Goal: Task Accomplishment & Management: Use online tool/utility

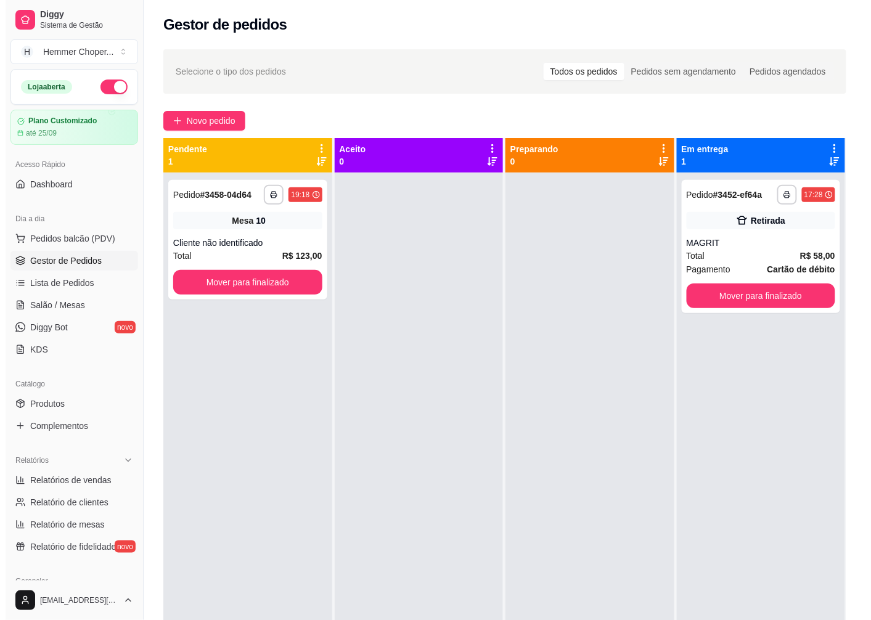
scroll to position [68, 0]
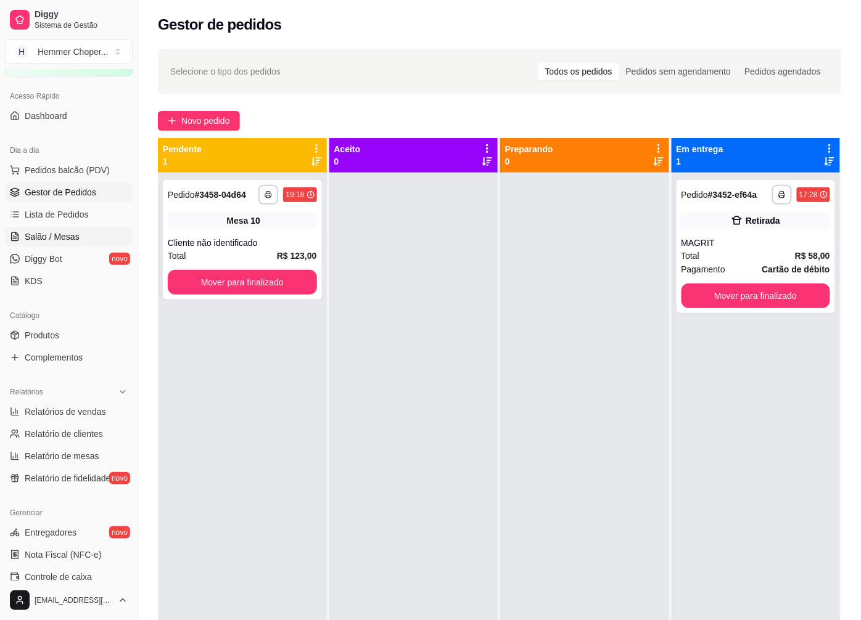
click at [60, 233] on span "Salão / Mesas" at bounding box center [52, 237] width 55 height 12
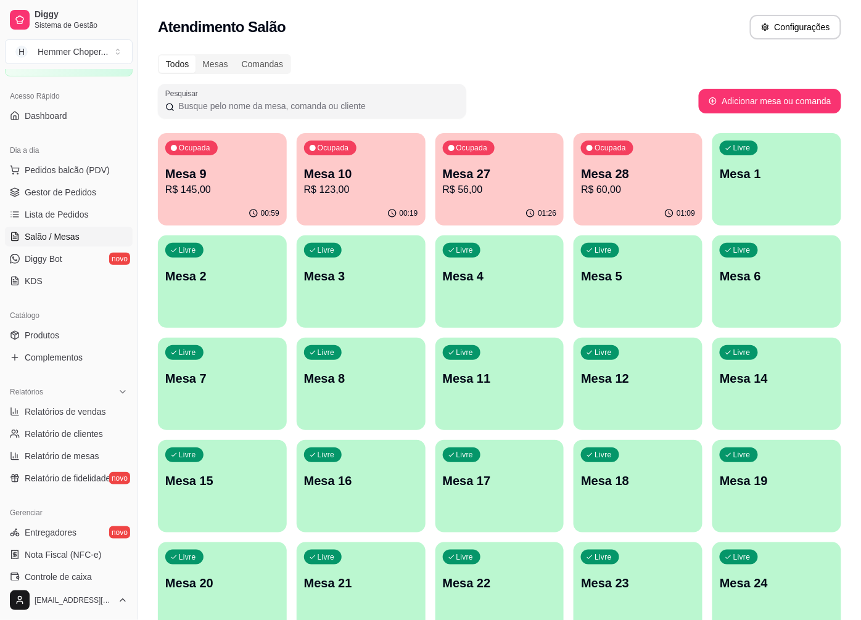
click at [259, 185] on p "R$ 145,00" at bounding box center [222, 190] width 114 height 15
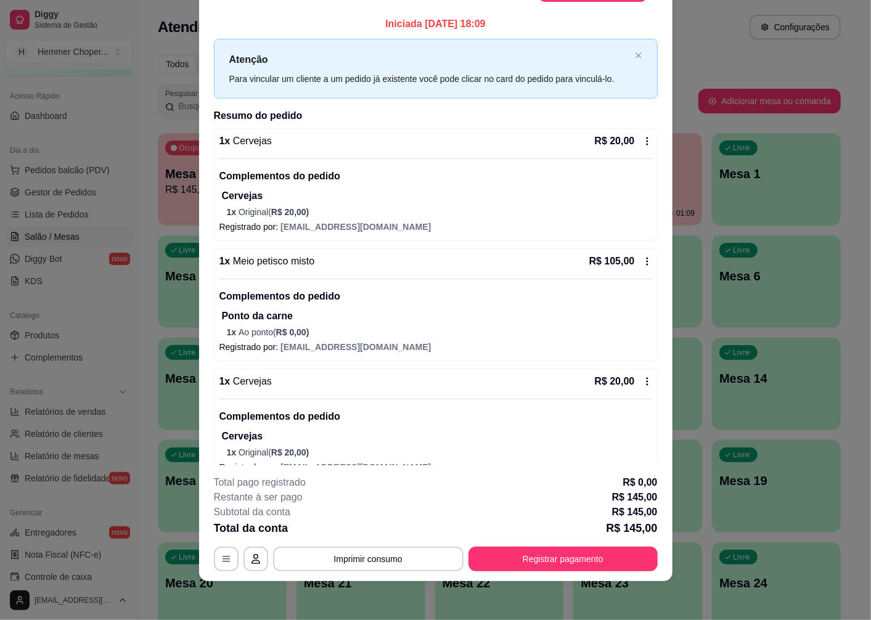
scroll to position [21, 0]
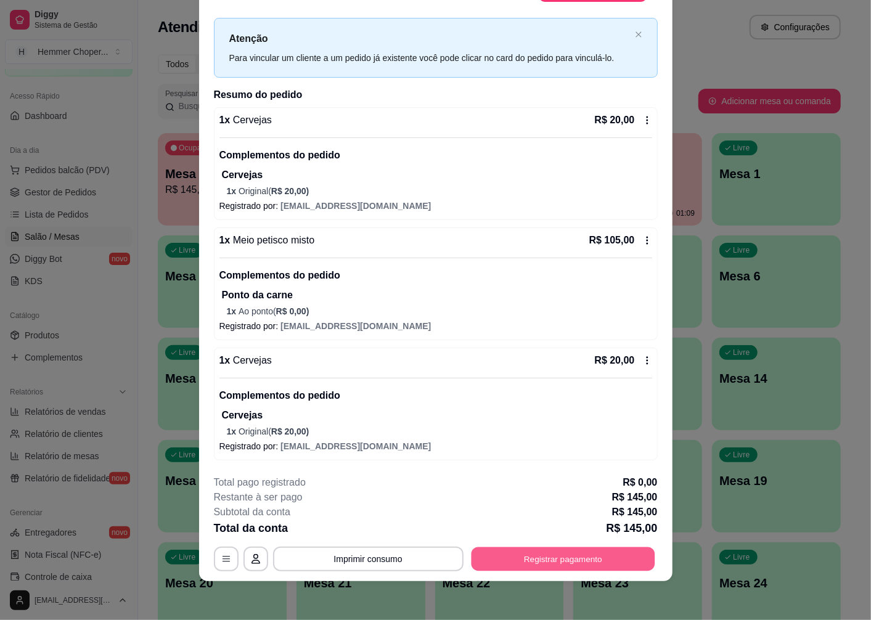
click at [530, 564] on button "Registrar pagamento" at bounding box center [563, 560] width 184 height 24
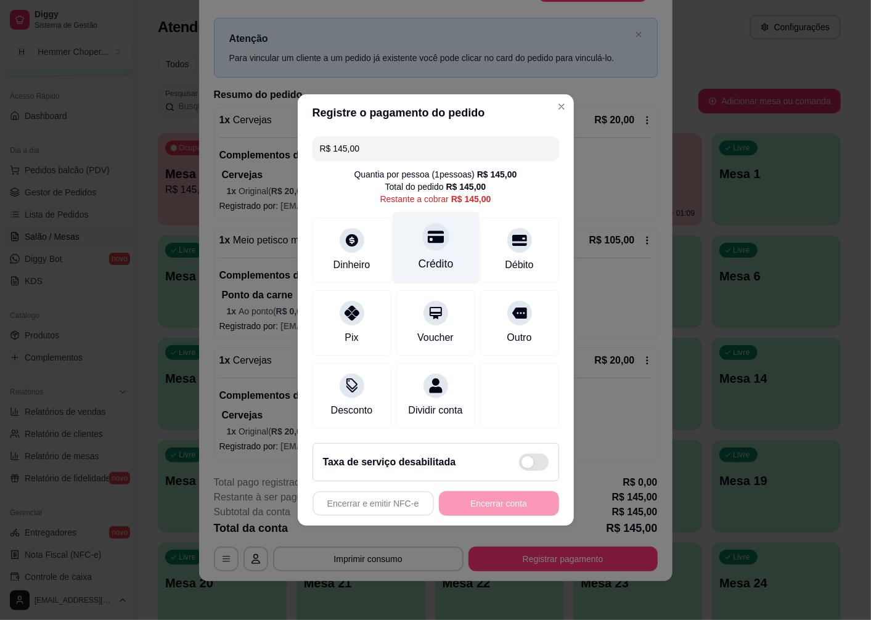
click at [427, 232] on icon at bounding box center [435, 237] width 16 height 12
type input "R$ 0,00"
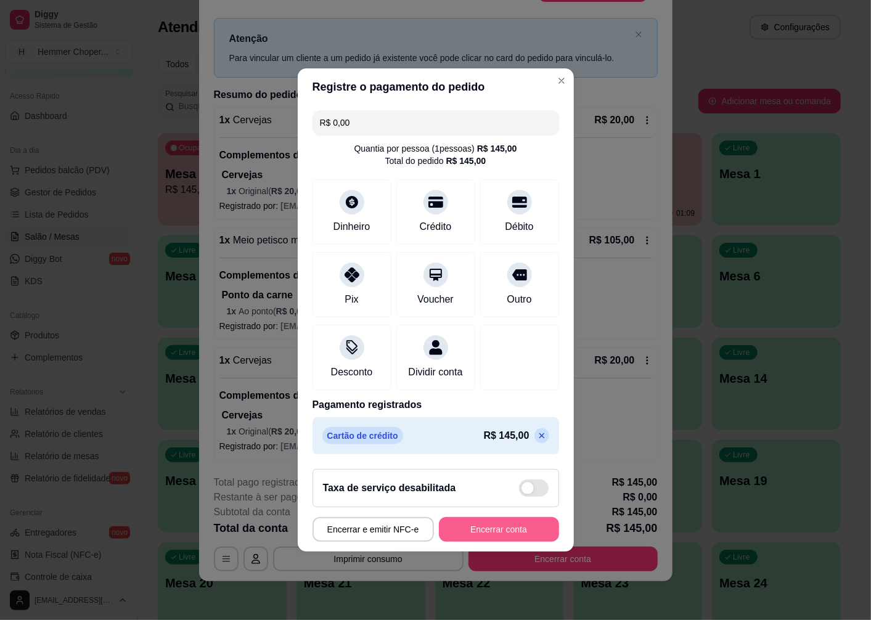
click at [495, 542] on button "Encerrar conta" at bounding box center [499, 529] width 120 height 25
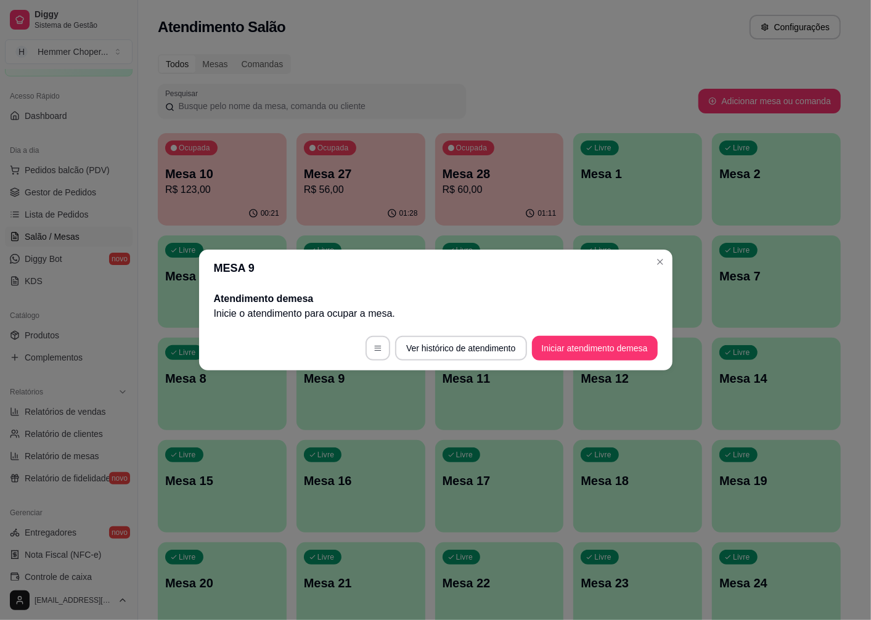
scroll to position [0, 0]
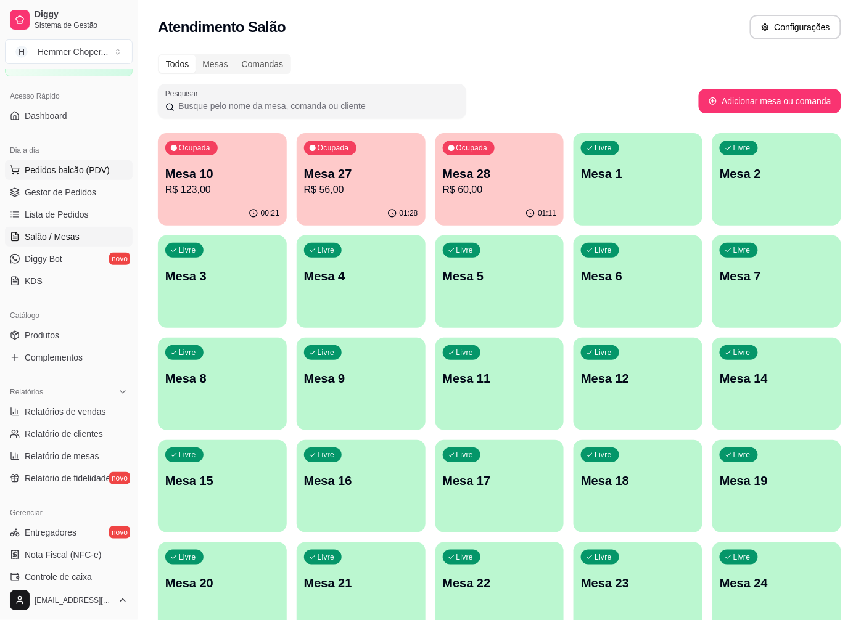
click at [83, 175] on span "Pedidos balcão (PDV)" at bounding box center [67, 170] width 85 height 12
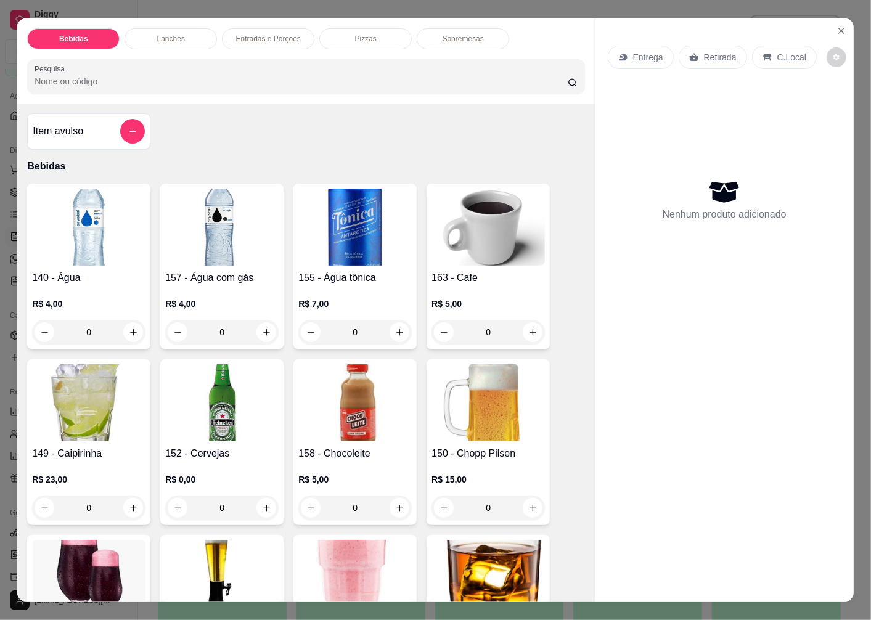
click at [709, 53] on p "Retirada" at bounding box center [720, 57] width 33 height 12
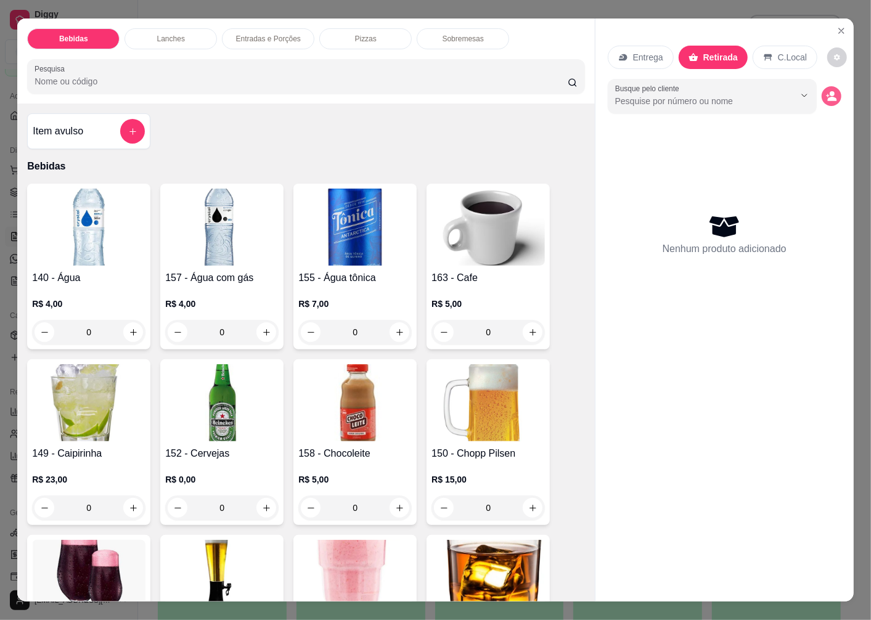
click at [834, 90] on button "decrease-product-quantity" at bounding box center [832, 96] width 20 height 20
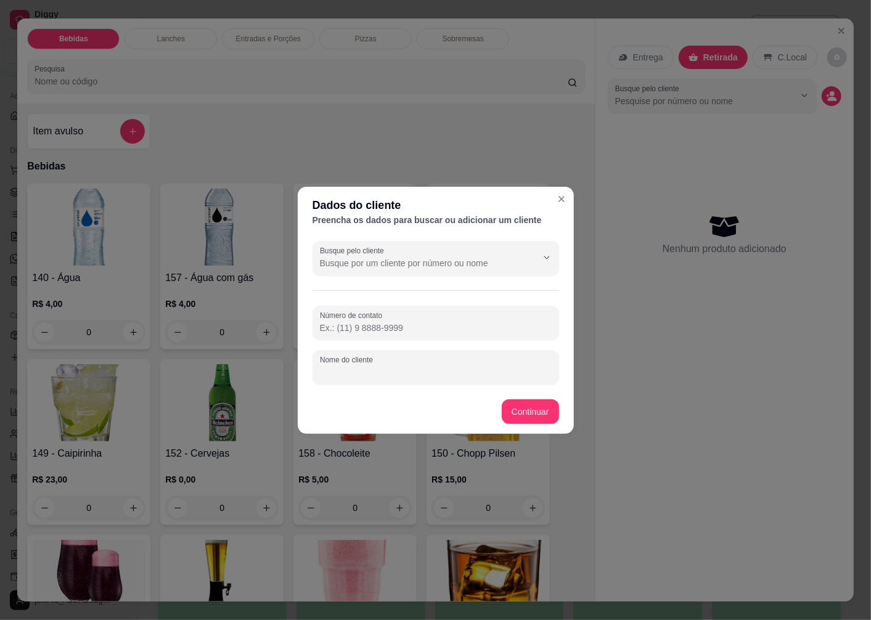
click at [354, 372] on div "Nome do cliente" at bounding box center [436, 367] width 247 height 35
type input "JEDI"
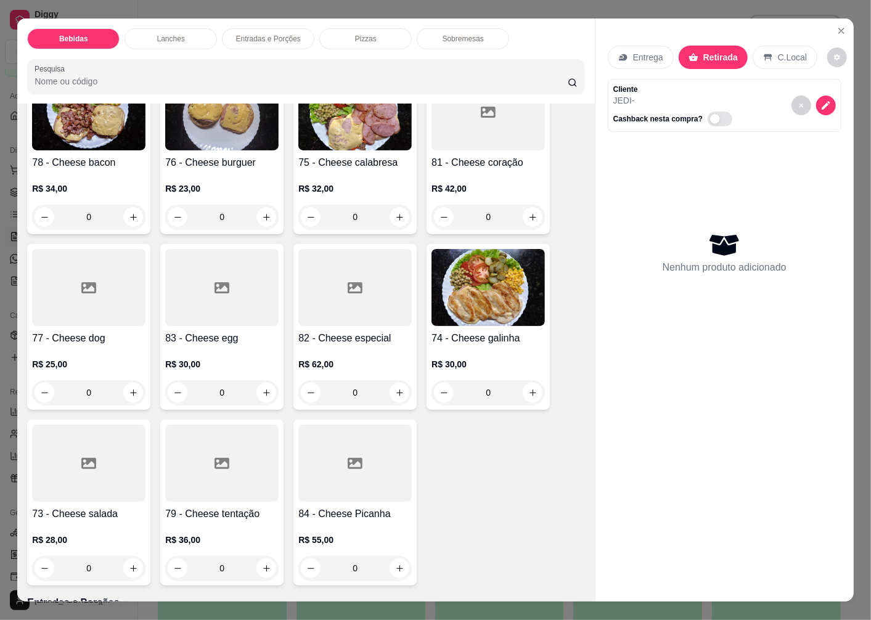
scroll to position [1644, 0]
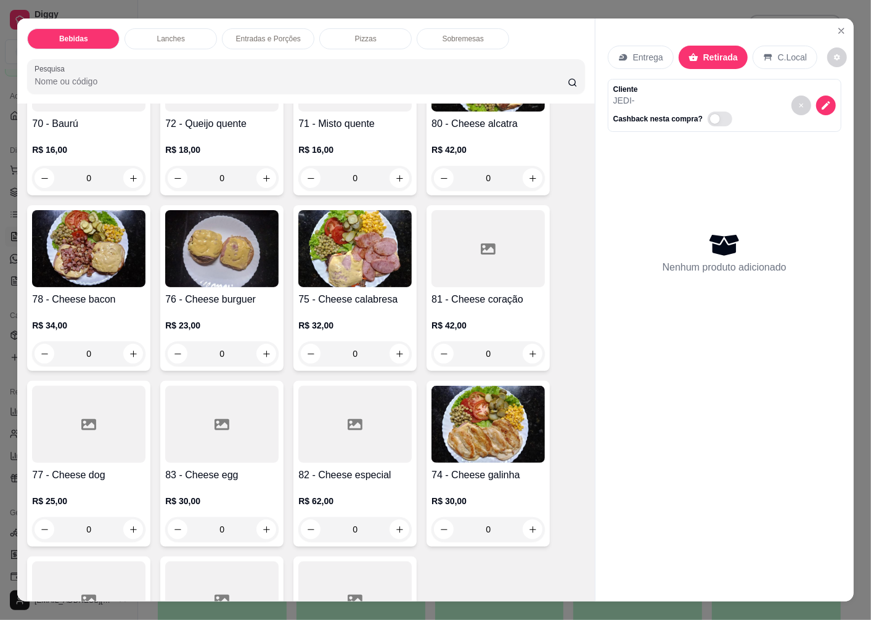
click at [469, 417] on img at bounding box center [488, 424] width 113 height 77
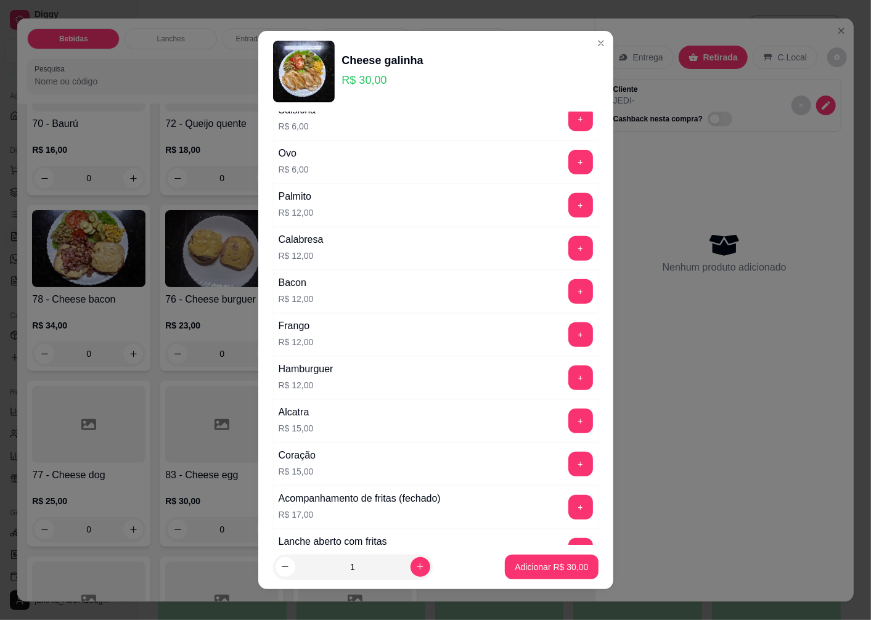
scroll to position [827, 0]
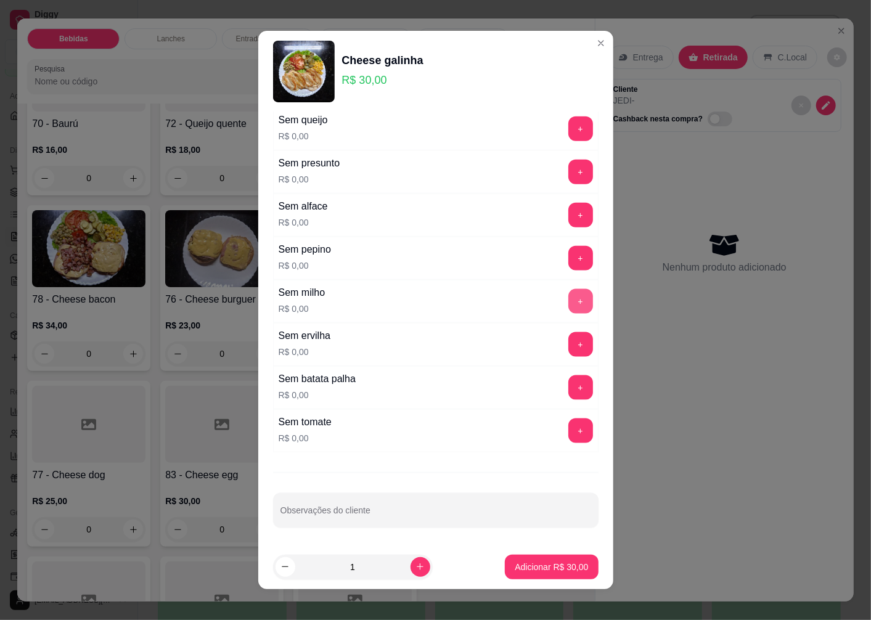
click at [569, 305] on button "+" at bounding box center [581, 301] width 25 height 25
click at [569, 343] on button "+" at bounding box center [581, 344] width 25 height 25
click at [515, 565] on p "Adicionar R$ 30,00" at bounding box center [551, 567] width 73 height 12
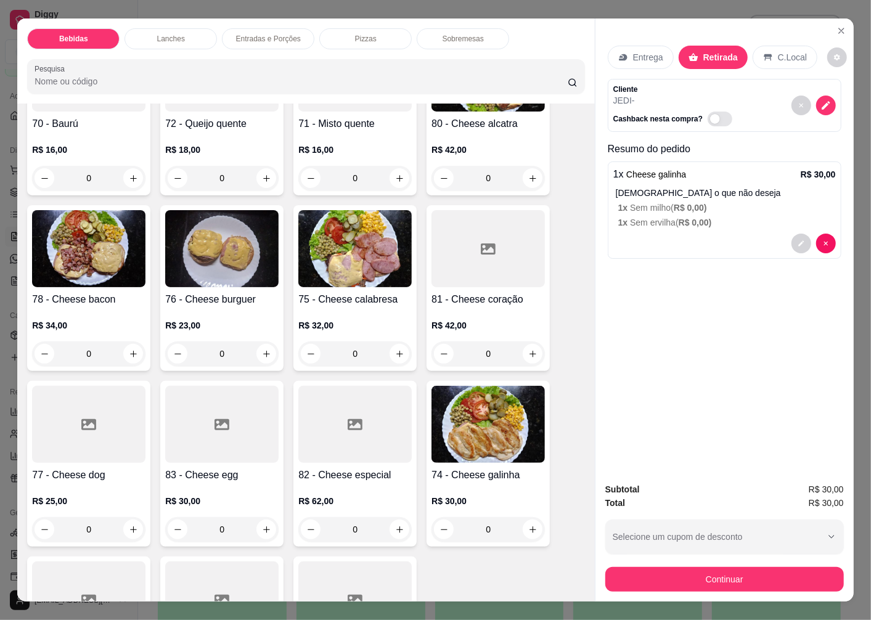
click at [475, 402] on img at bounding box center [488, 424] width 113 height 77
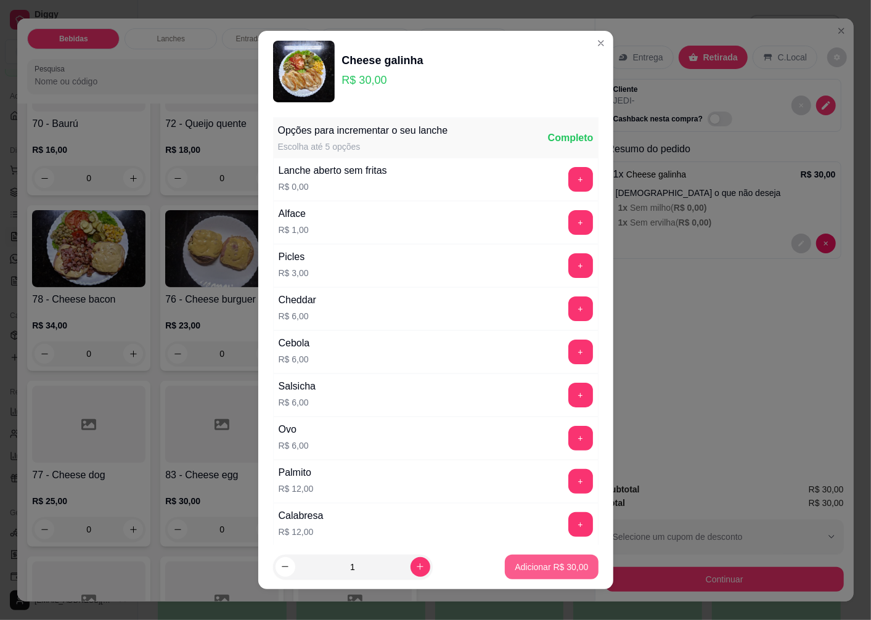
click at [515, 564] on p "Adicionar R$ 30,00" at bounding box center [551, 567] width 73 height 12
type input "1"
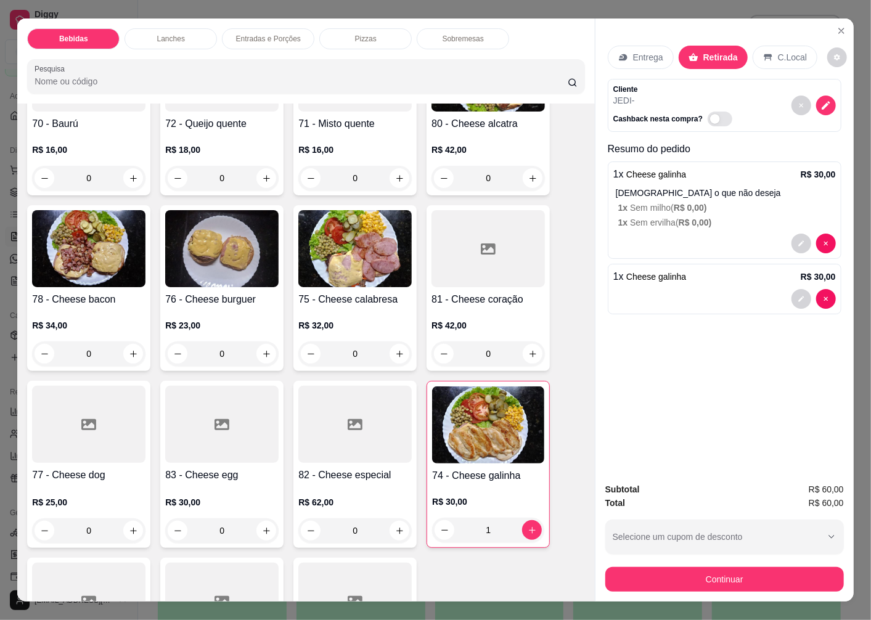
click at [105, 254] on img at bounding box center [88, 248] width 113 height 77
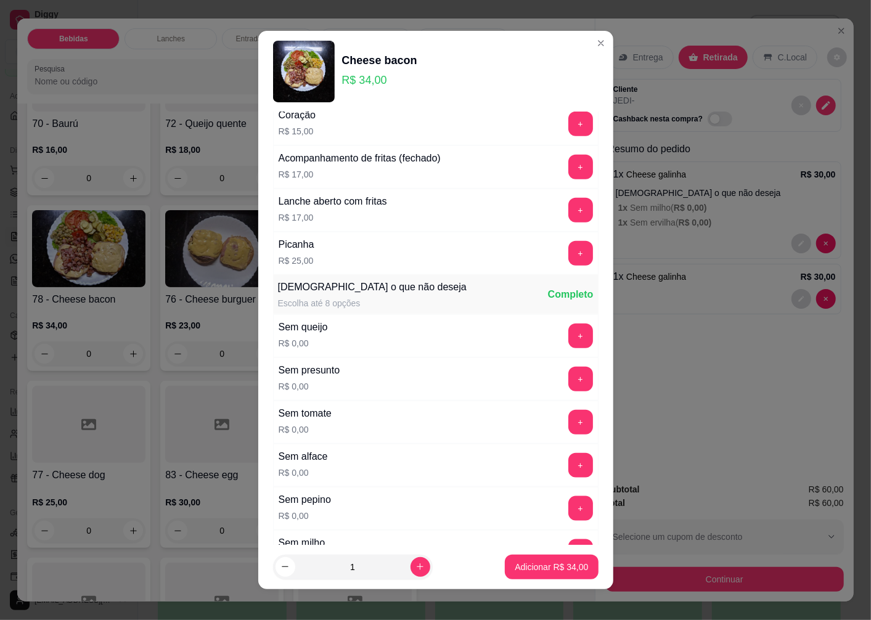
scroll to position [822, 0]
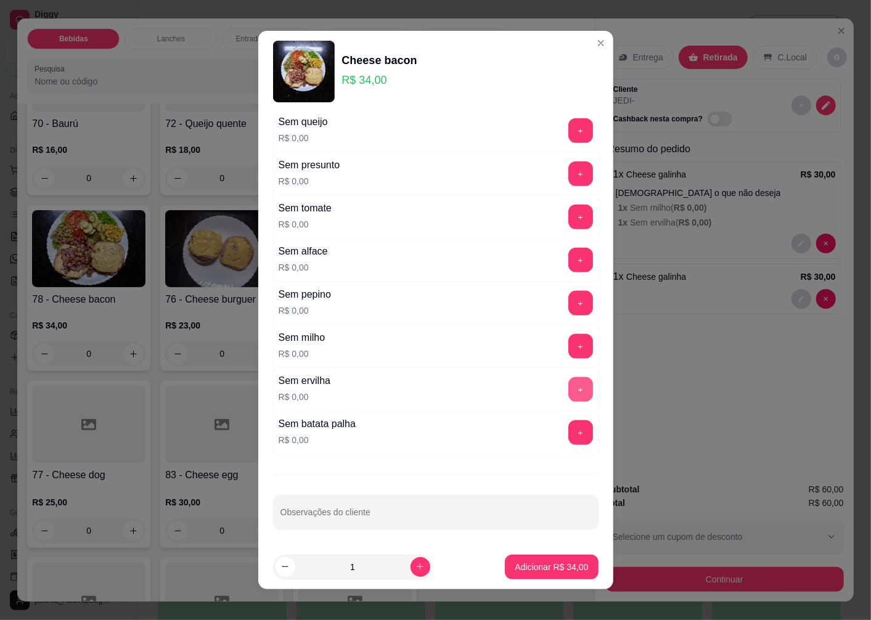
click at [569, 395] on button "+" at bounding box center [581, 389] width 25 height 25
click at [515, 570] on p "Adicionar R$ 34,00" at bounding box center [551, 567] width 73 height 12
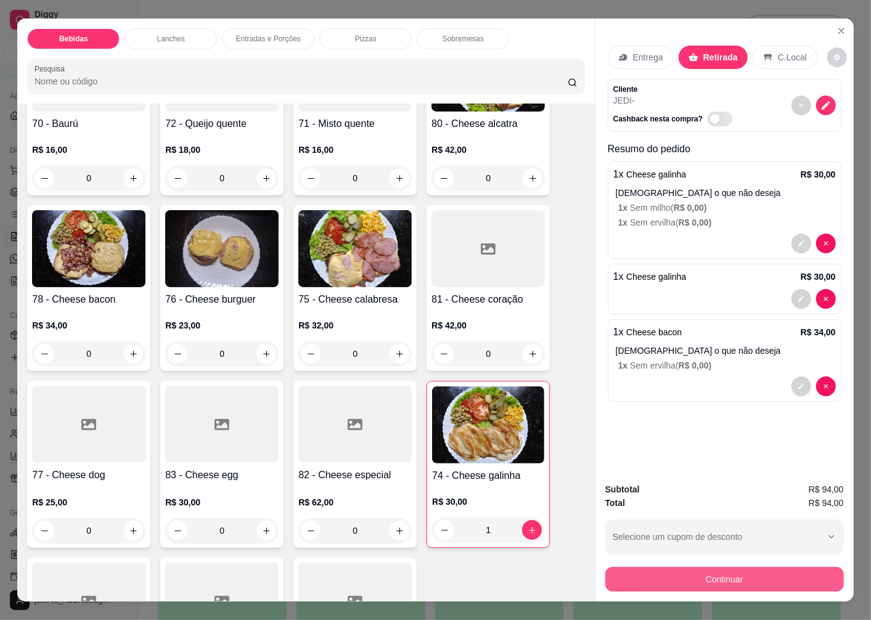
click at [675, 572] on button "Continuar" at bounding box center [725, 579] width 239 height 25
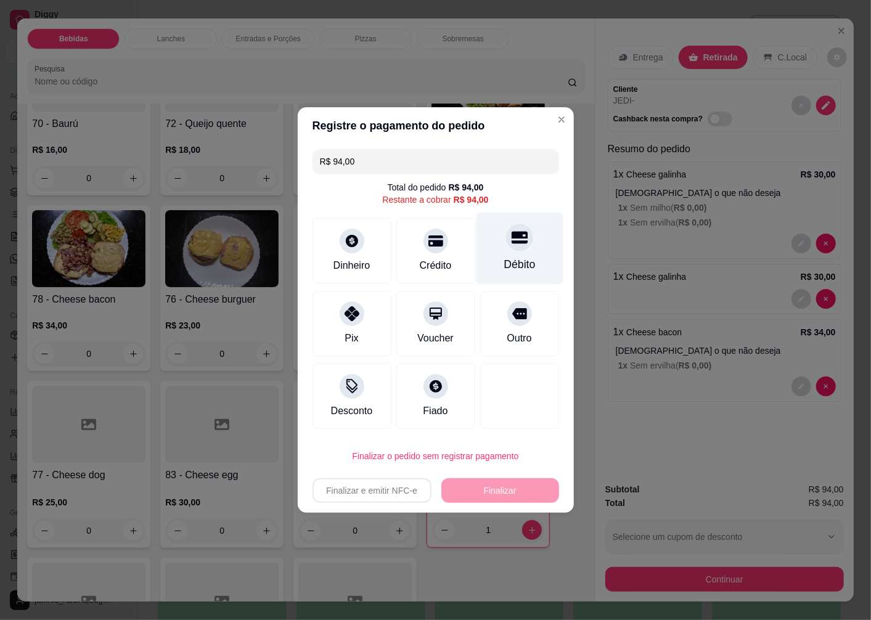
click at [516, 256] on div "Débito" at bounding box center [519, 249] width 87 height 72
type input "R$ 0,00"
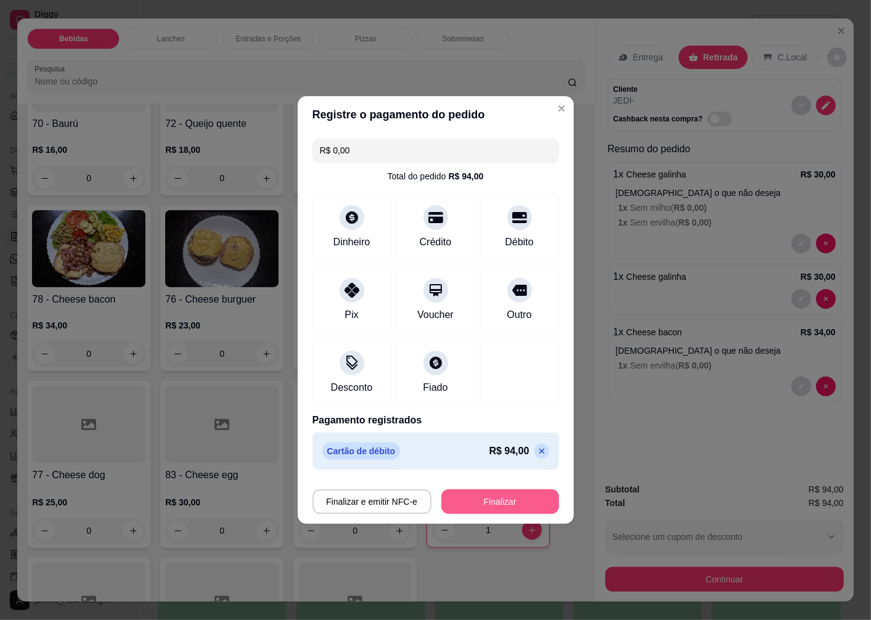
click at [470, 503] on button "Finalizar" at bounding box center [501, 502] width 118 height 25
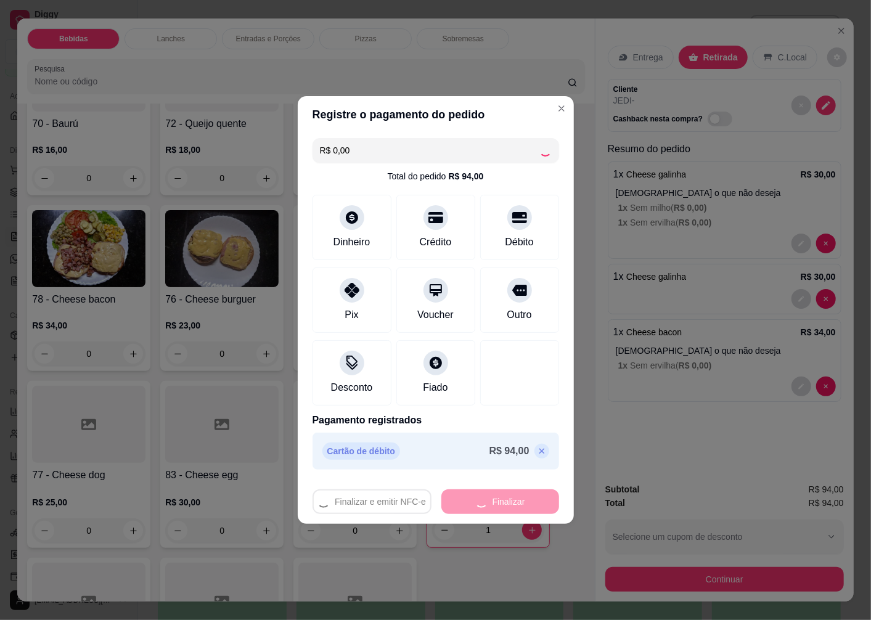
type input "0"
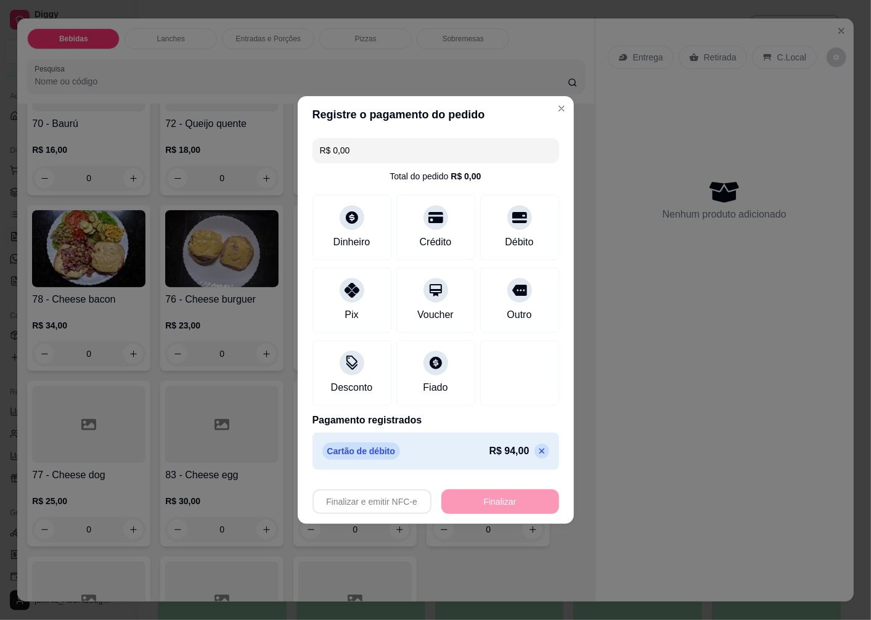
type input "-R$ 94,00"
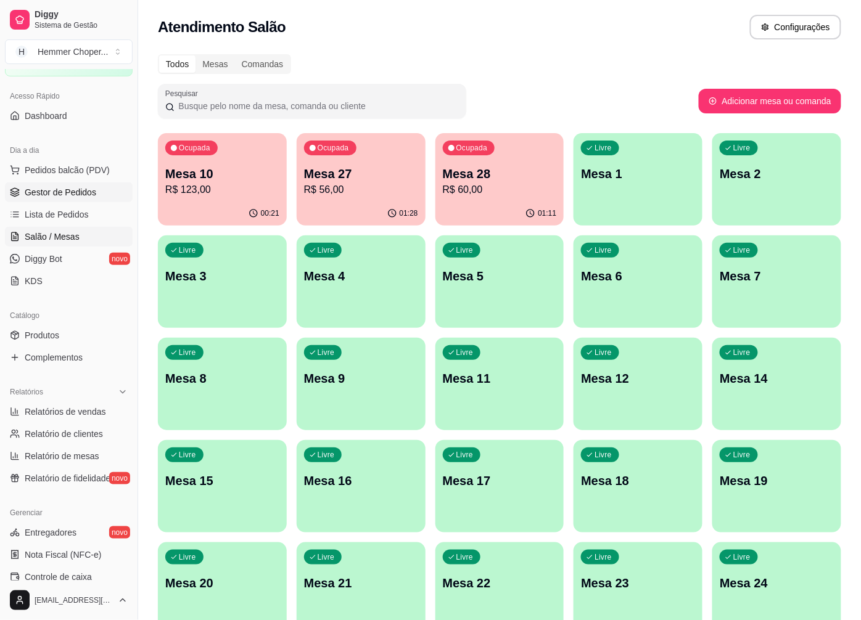
click at [75, 192] on span "Gestor de Pedidos" at bounding box center [61, 192] width 72 height 12
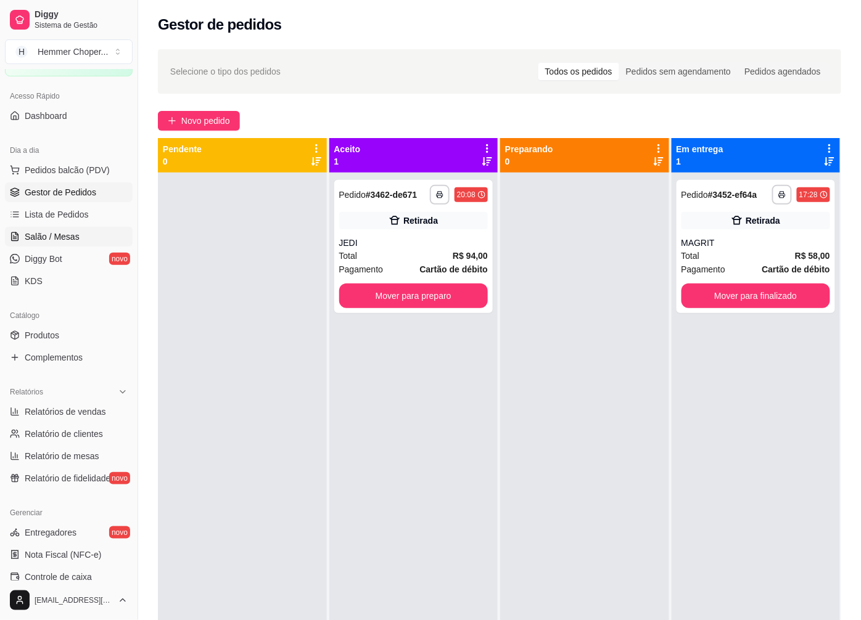
click at [78, 232] on link "Salão / Mesas" at bounding box center [69, 237] width 128 height 20
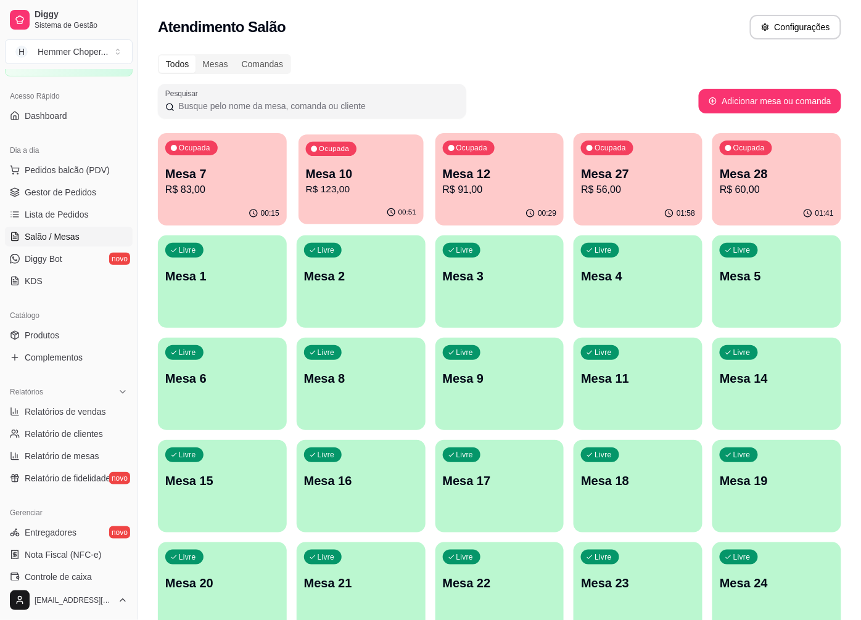
click at [359, 181] on p "Mesa 10" at bounding box center [361, 174] width 110 height 17
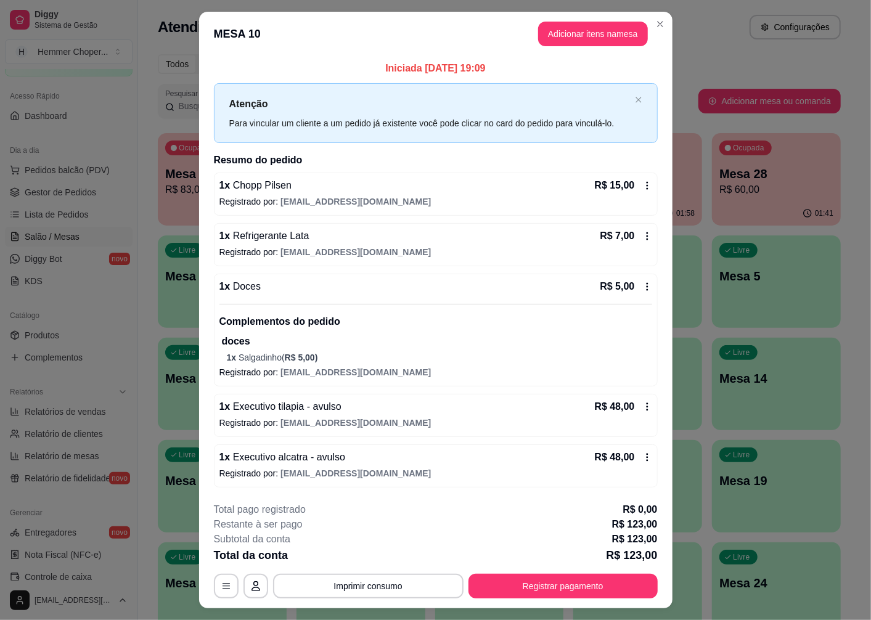
scroll to position [28, 0]
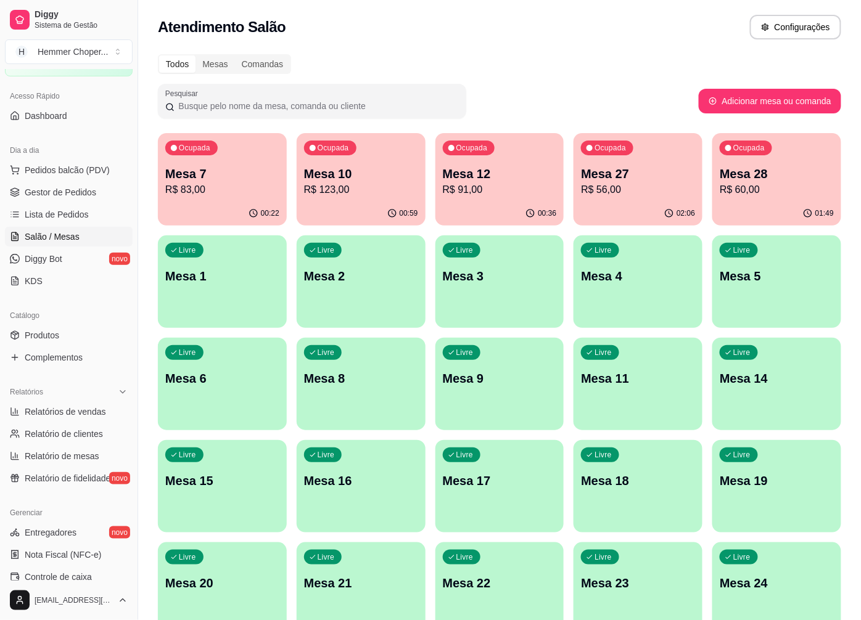
click at [473, 199] on div "Ocupada Mesa 12 R$ 91,00" at bounding box center [499, 167] width 129 height 68
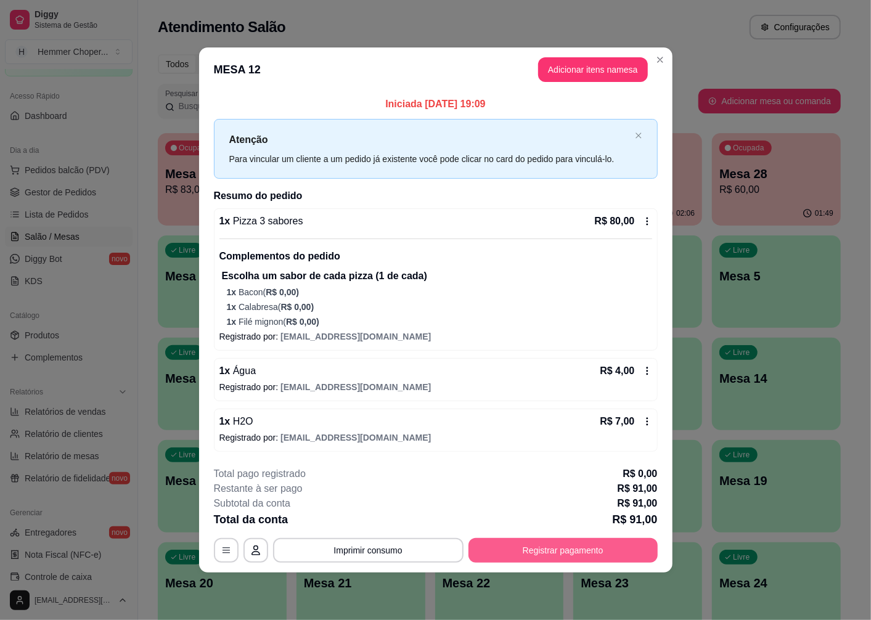
click at [523, 559] on button "Registrar pagamento" at bounding box center [563, 550] width 189 height 25
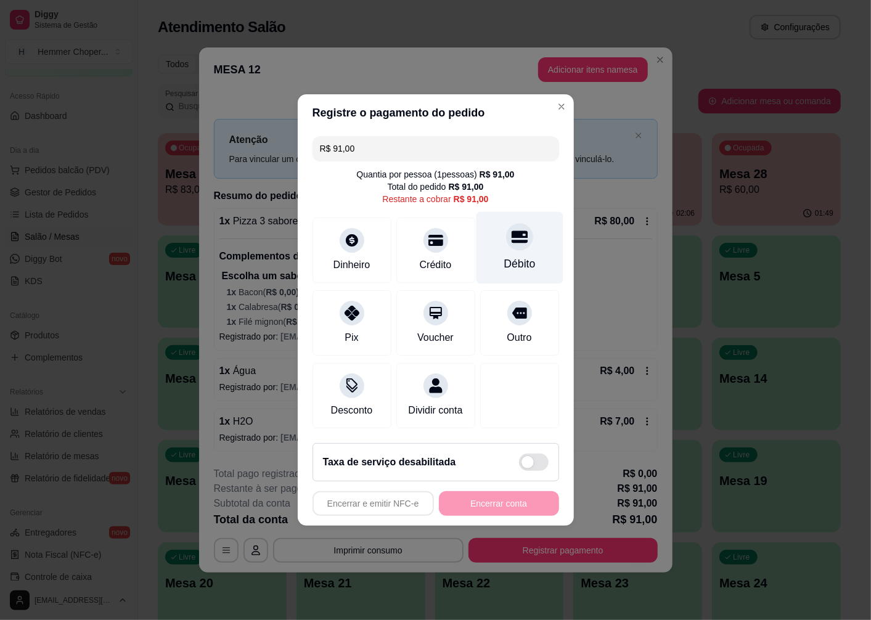
click at [518, 243] on div "Débito" at bounding box center [519, 248] width 87 height 72
type input "R$ 0,00"
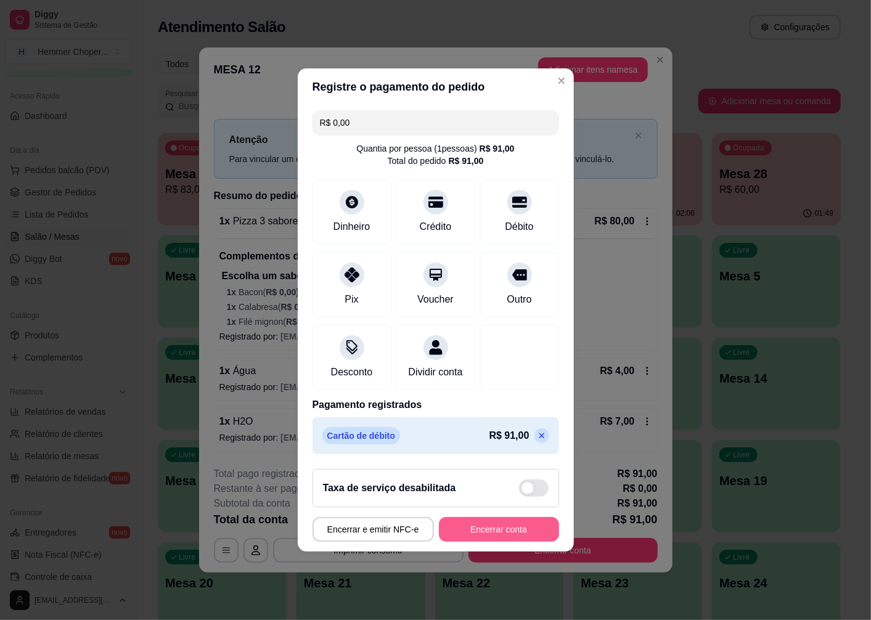
click at [496, 540] on button "Encerrar conta" at bounding box center [499, 529] width 120 height 25
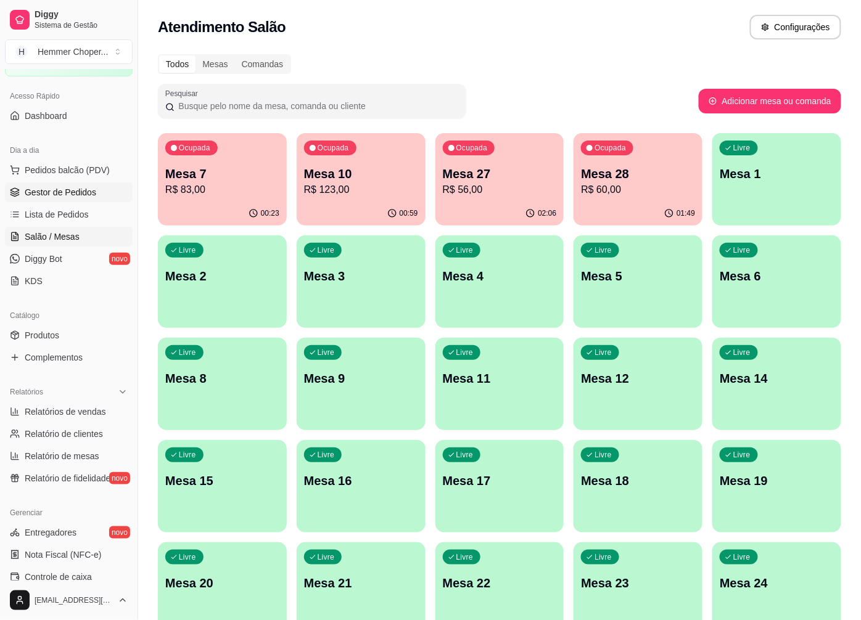
click at [78, 194] on span "Gestor de Pedidos" at bounding box center [61, 192] width 72 height 12
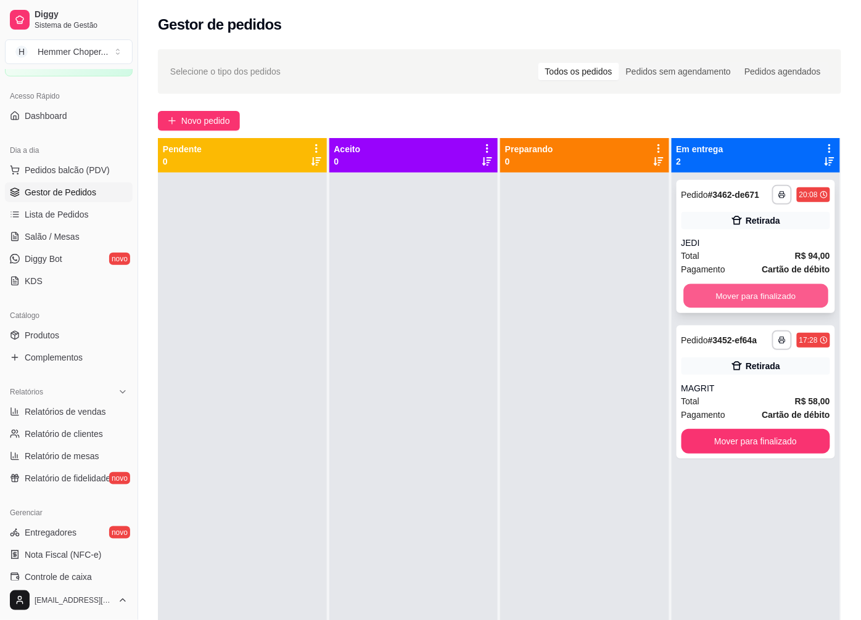
click at [717, 295] on button "Mover para finalizado" at bounding box center [755, 296] width 144 height 24
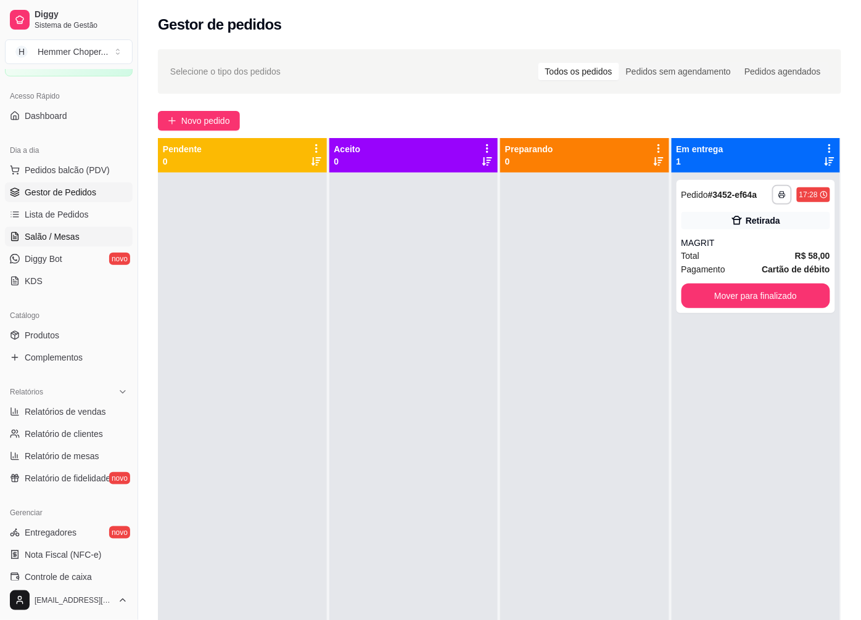
click at [63, 240] on span "Salão / Mesas" at bounding box center [52, 237] width 55 height 12
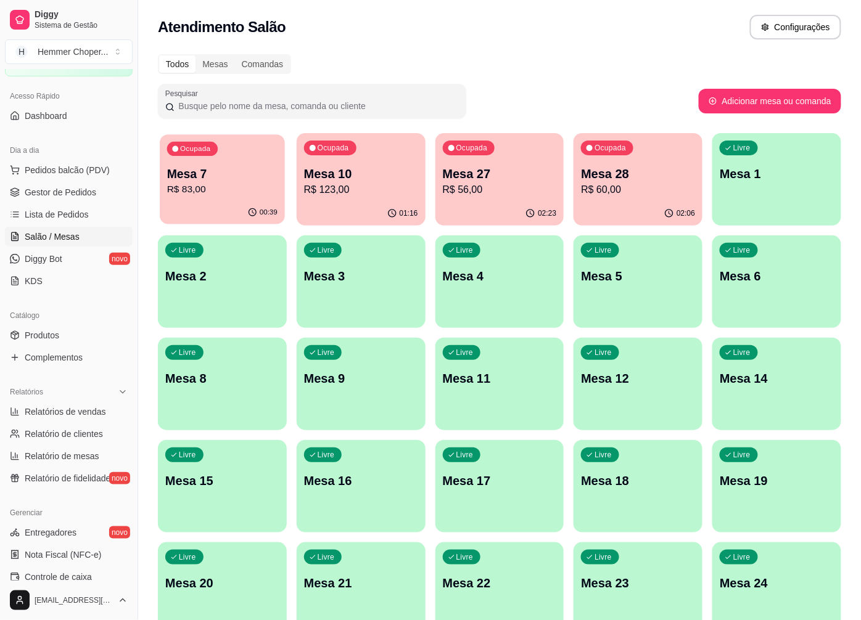
click at [230, 179] on p "Mesa 7" at bounding box center [222, 174] width 110 height 17
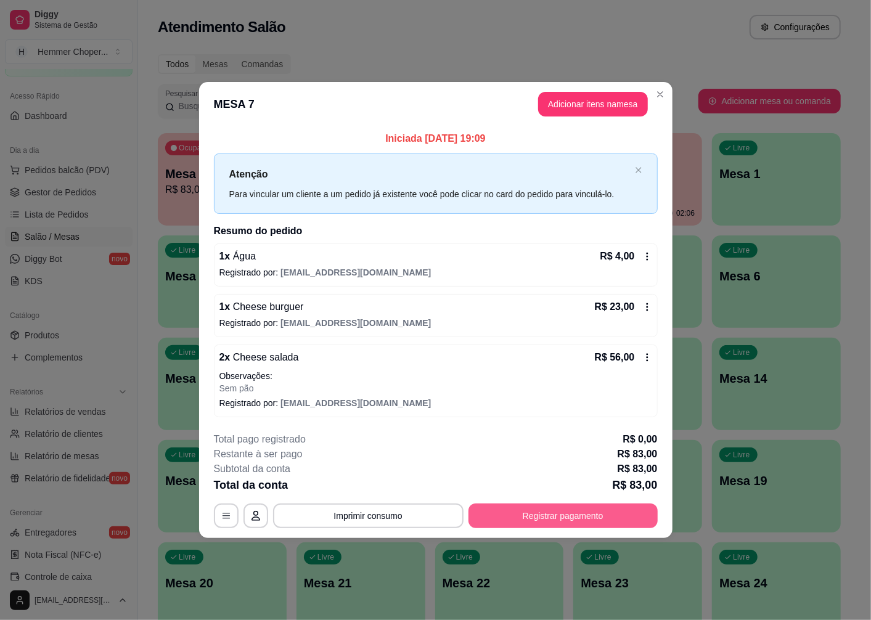
click at [533, 512] on button "Registrar pagamento" at bounding box center [563, 516] width 189 height 25
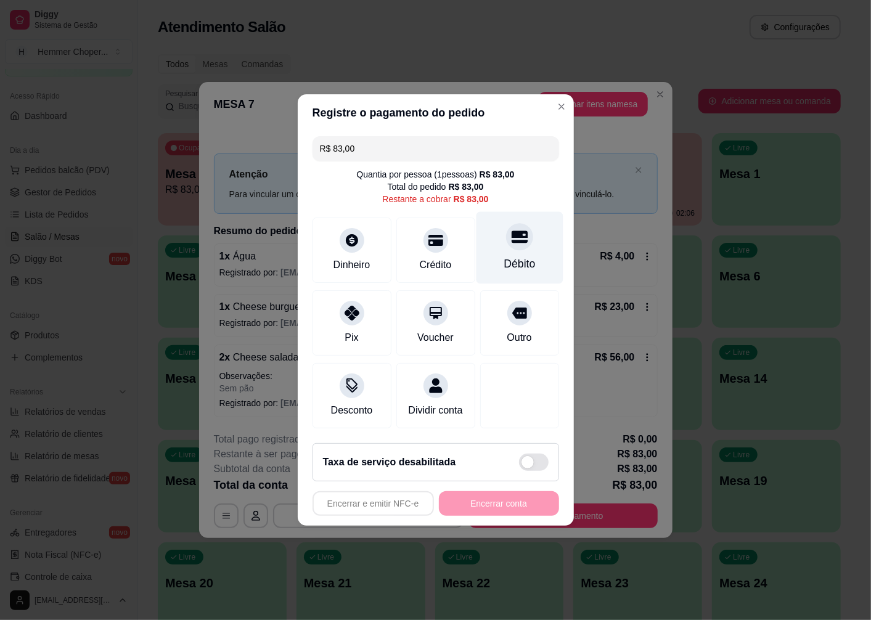
click at [508, 245] on div "Débito" at bounding box center [519, 248] width 87 height 72
type input "R$ 0,00"
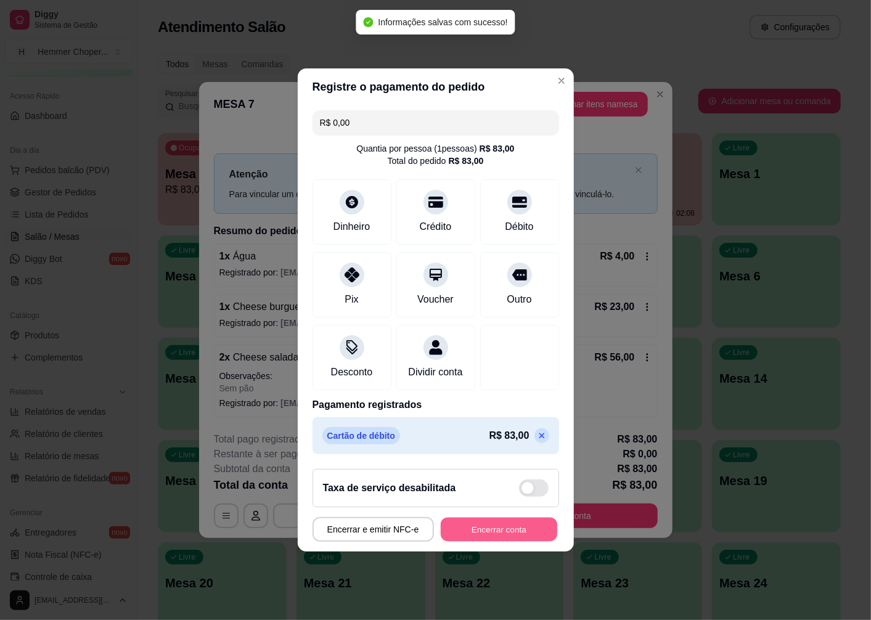
click at [473, 542] on button "Encerrar conta" at bounding box center [499, 530] width 117 height 24
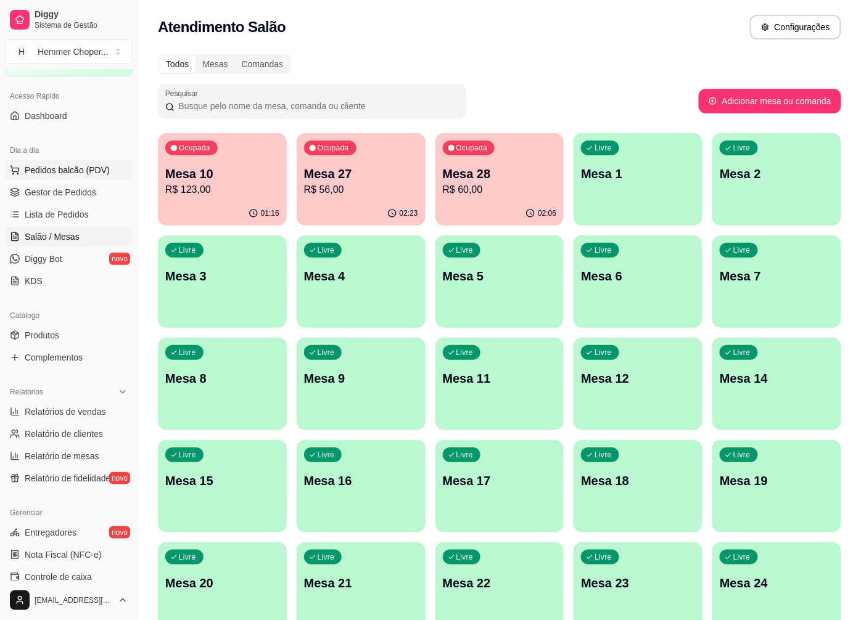
click at [71, 175] on span "Pedidos balcão (PDV)" at bounding box center [67, 170] width 85 height 12
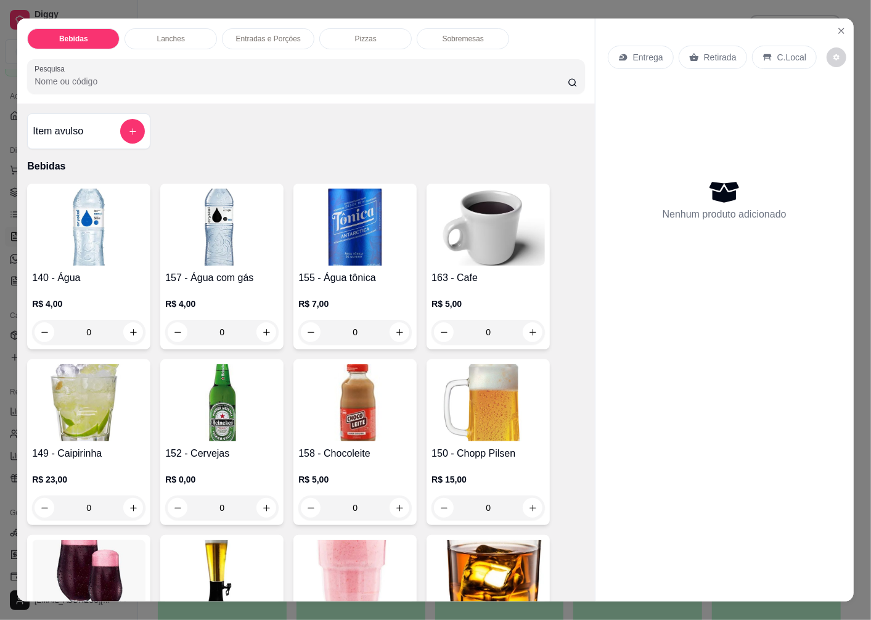
click at [712, 54] on p "Retirada" at bounding box center [720, 57] width 33 height 12
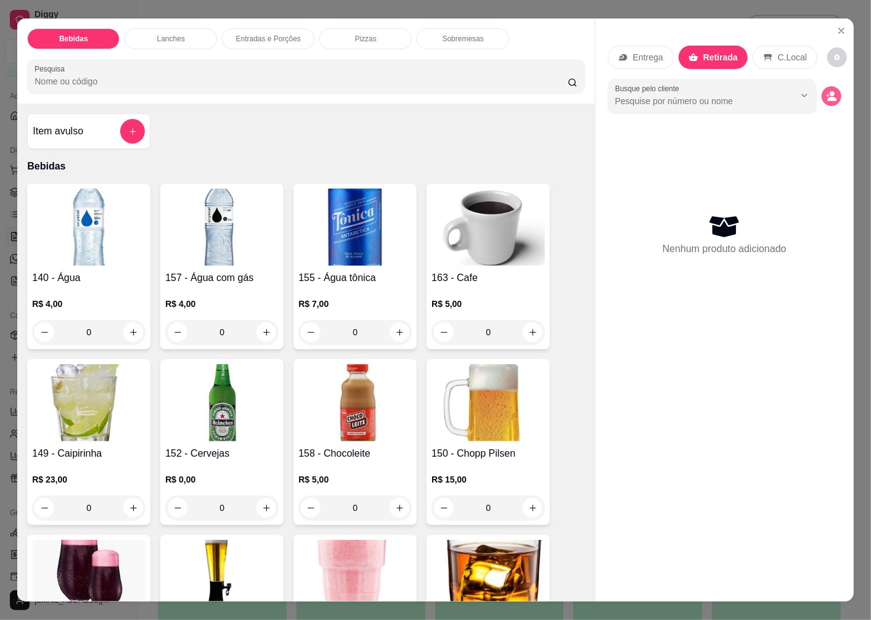
click at [830, 91] on circle "decrease-product-quantity" at bounding box center [832, 93] width 5 height 5
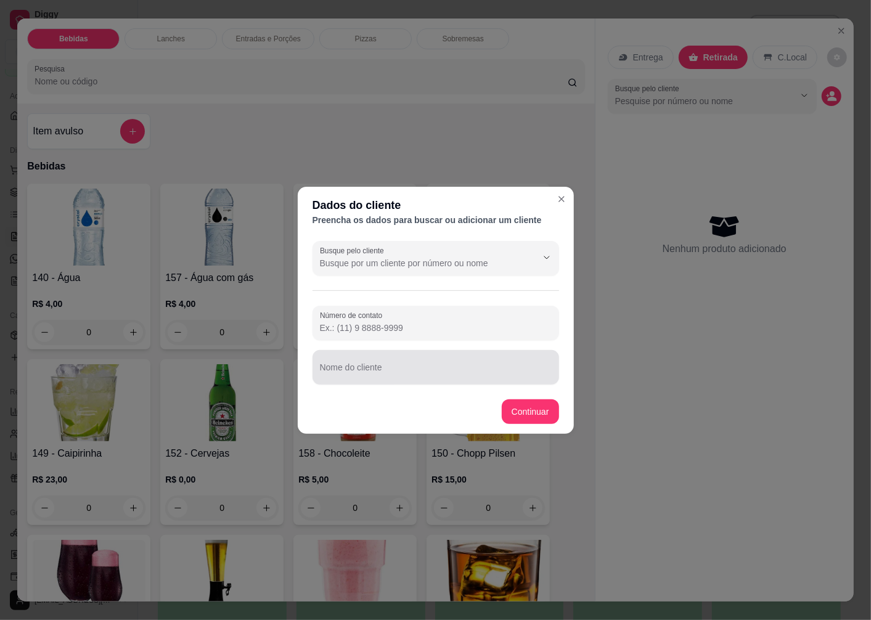
click at [374, 383] on div "Nome do cliente" at bounding box center [436, 367] width 247 height 35
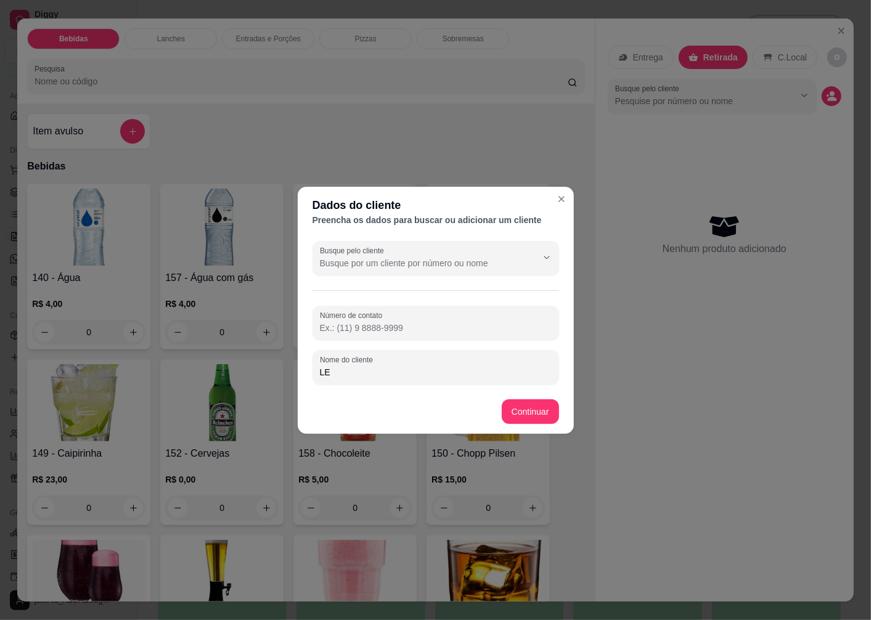
type input "LEO"
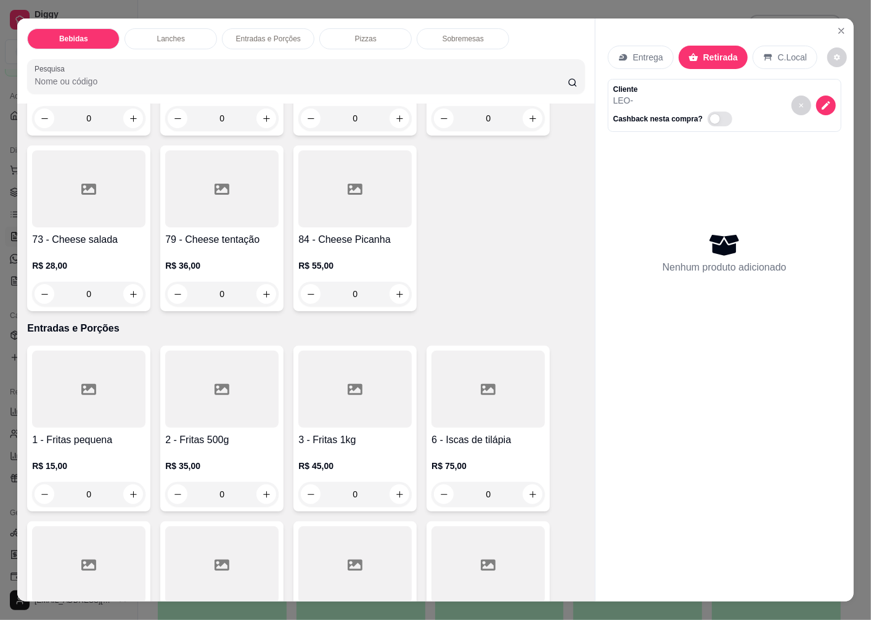
scroll to position [1850, 0]
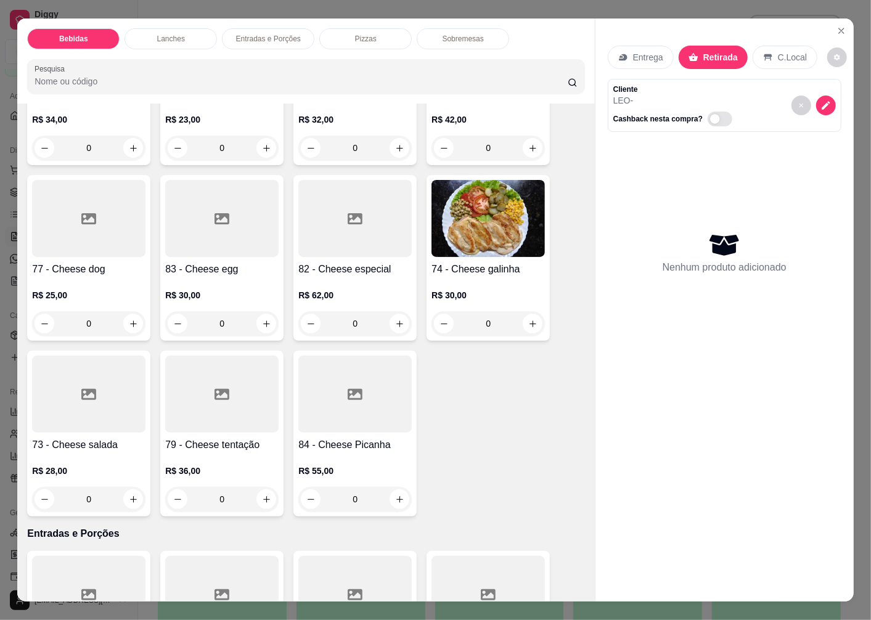
click at [488, 262] on h4 "74 - Cheese galinha" at bounding box center [488, 269] width 113 height 15
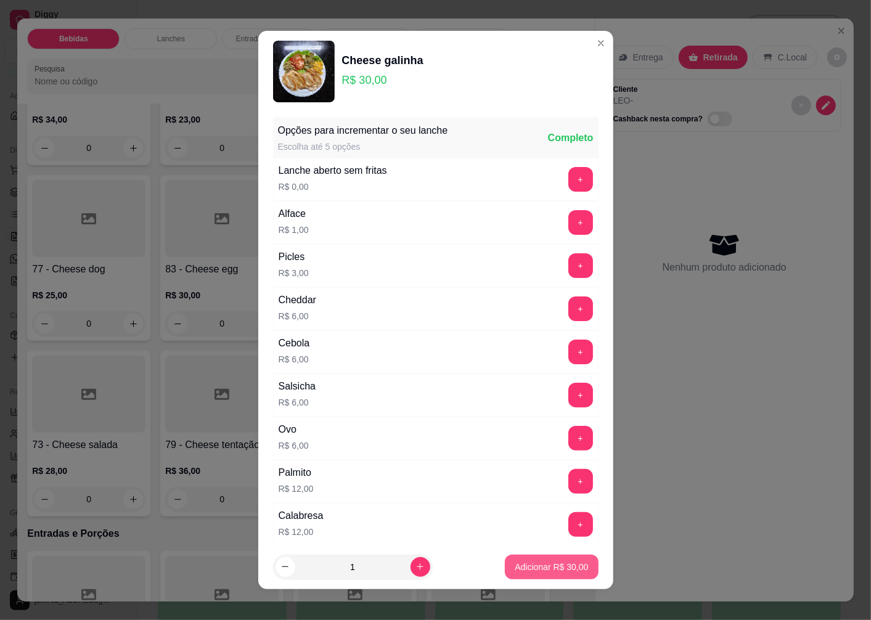
click at [531, 569] on p "Adicionar R$ 30,00" at bounding box center [551, 567] width 73 height 12
type input "1"
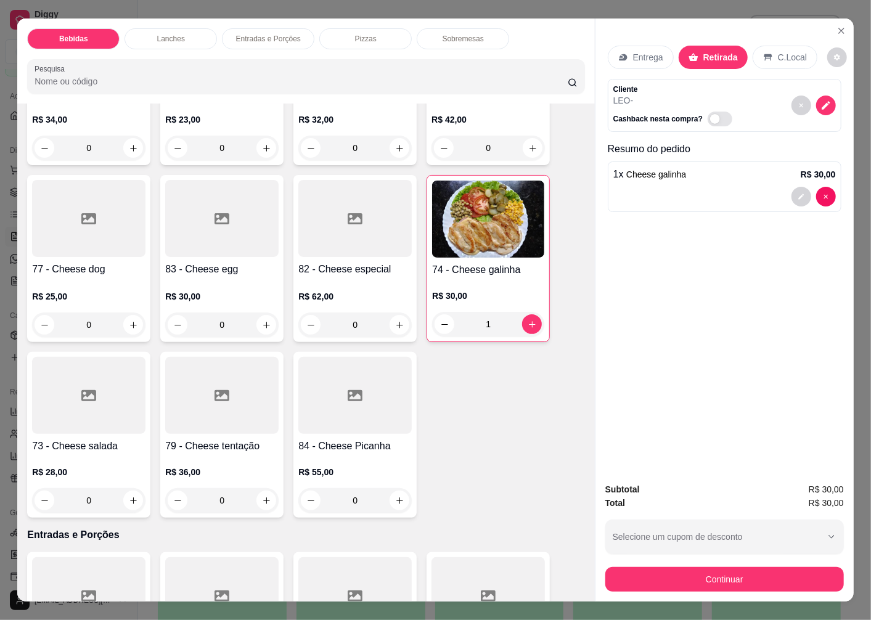
click at [88, 417] on div "73 - Cheese salada R$ 28,00 0" at bounding box center [88, 435] width 123 height 166
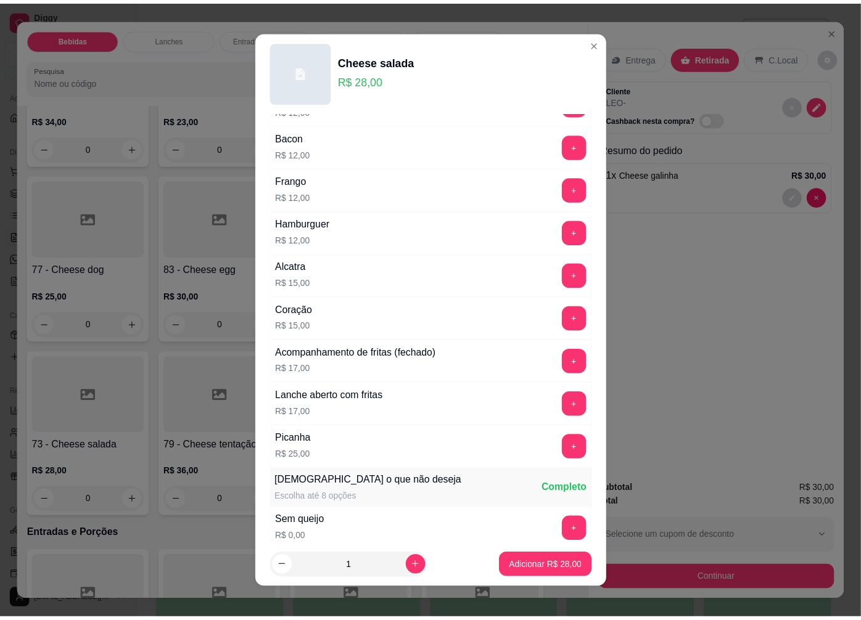
scroll to position [827, 0]
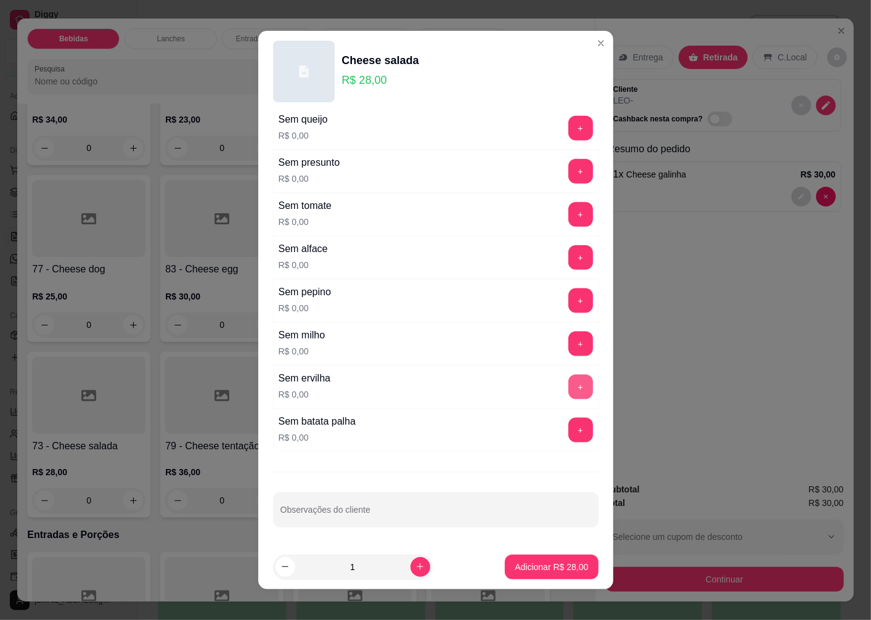
click at [569, 380] on button "+" at bounding box center [581, 387] width 25 height 25
click at [538, 563] on p "Adicionar R$ 28,00" at bounding box center [551, 567] width 73 height 12
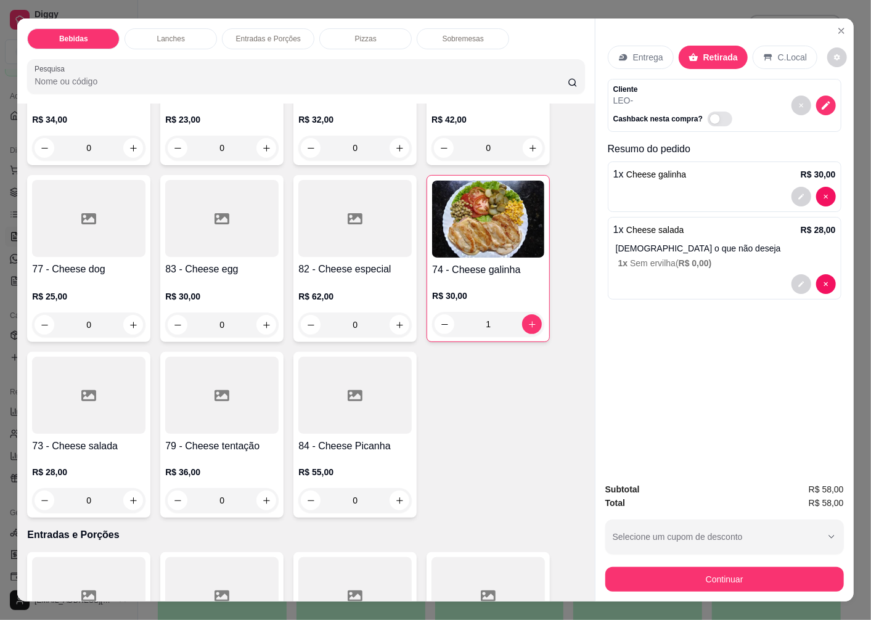
click at [669, 596] on div "Subtotal R$ 58,00 Total R$ 58,00 Selecione um cupom de desconto 5OFF Selecione …" at bounding box center [725, 537] width 258 height 129
click at [663, 577] on button "Continuar" at bounding box center [725, 579] width 239 height 25
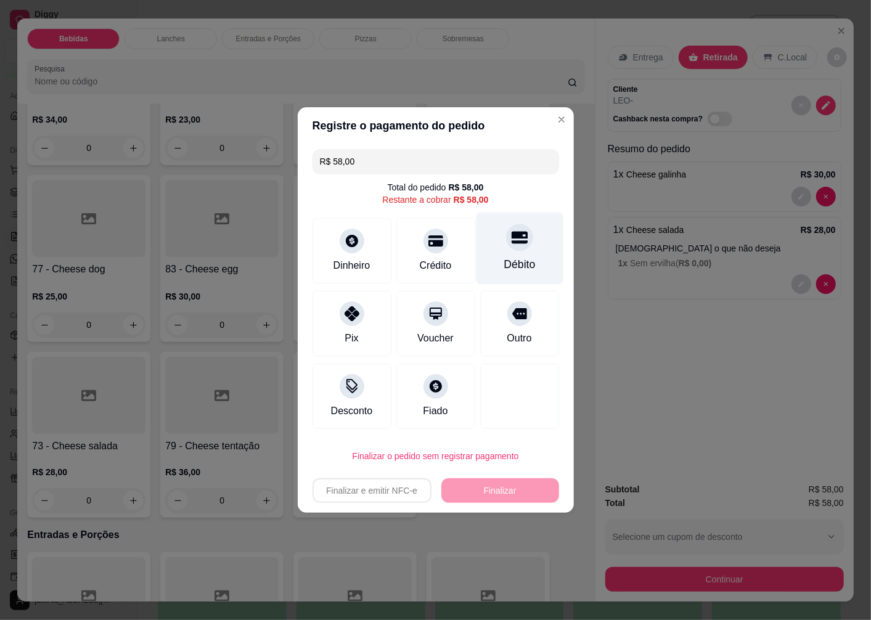
click at [511, 244] on icon at bounding box center [519, 237] width 16 height 16
type input "R$ 0,00"
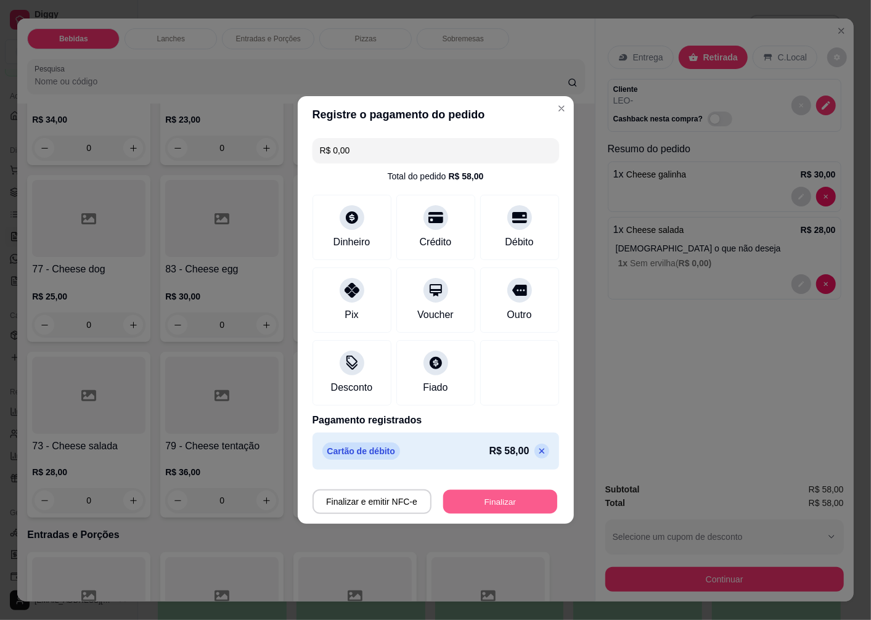
click at [475, 508] on button "Finalizar" at bounding box center [500, 502] width 114 height 24
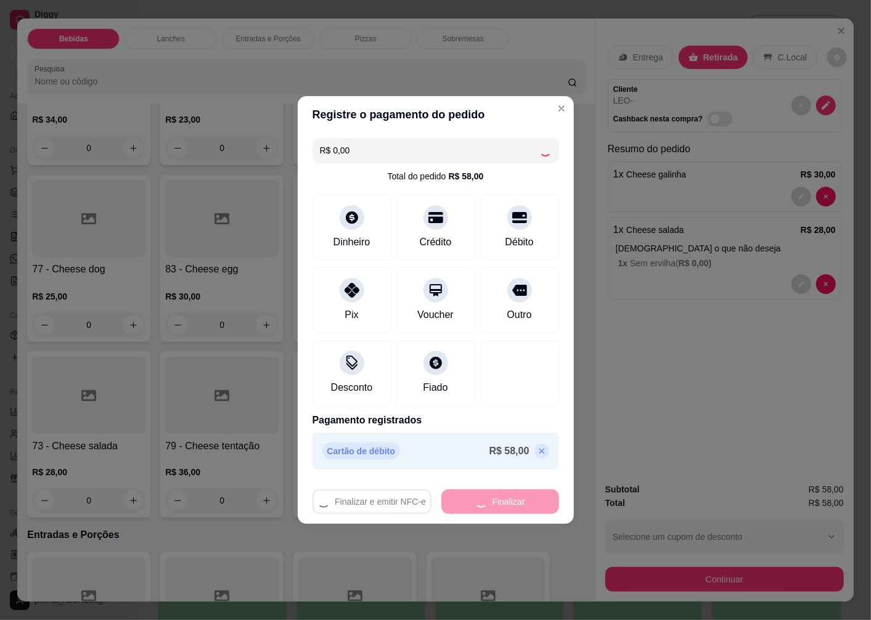
type input "0"
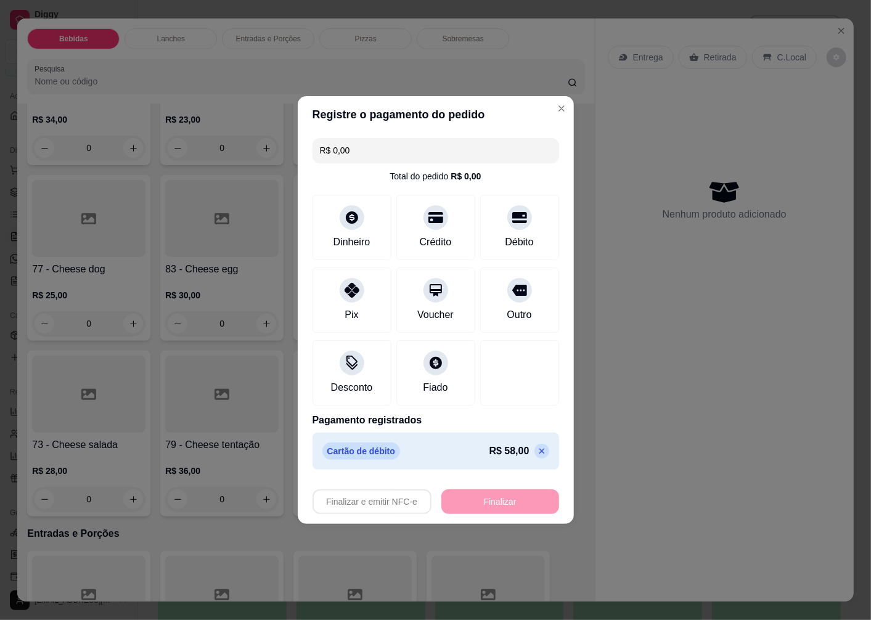
type input "-R$ 58,00"
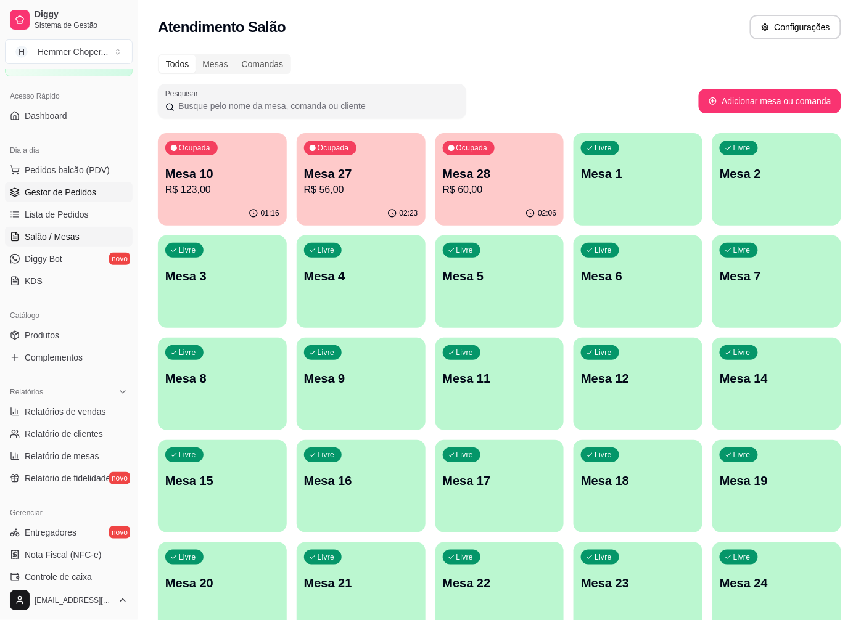
click at [90, 184] on link "Gestor de Pedidos" at bounding box center [69, 193] width 128 height 20
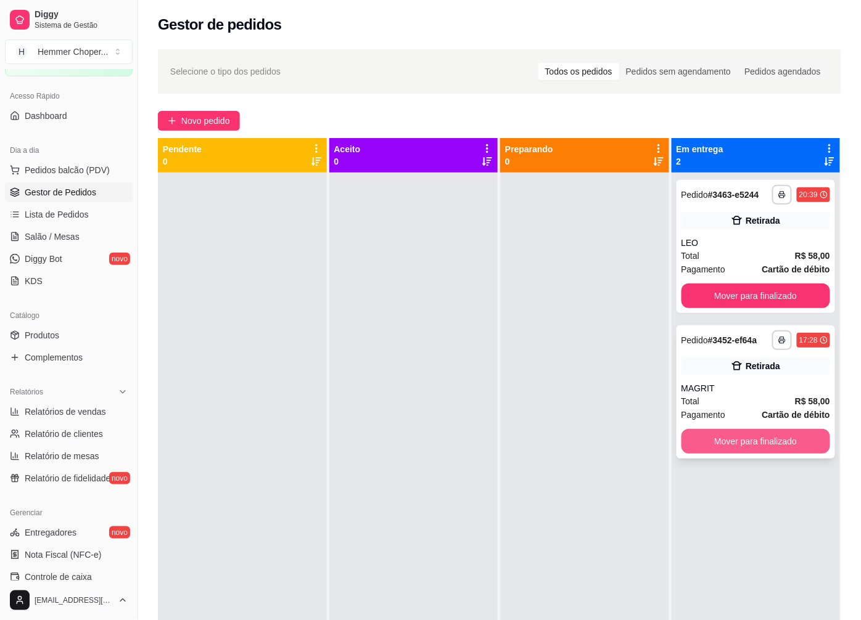
click at [713, 436] on button "Mover para finalizado" at bounding box center [755, 441] width 149 height 25
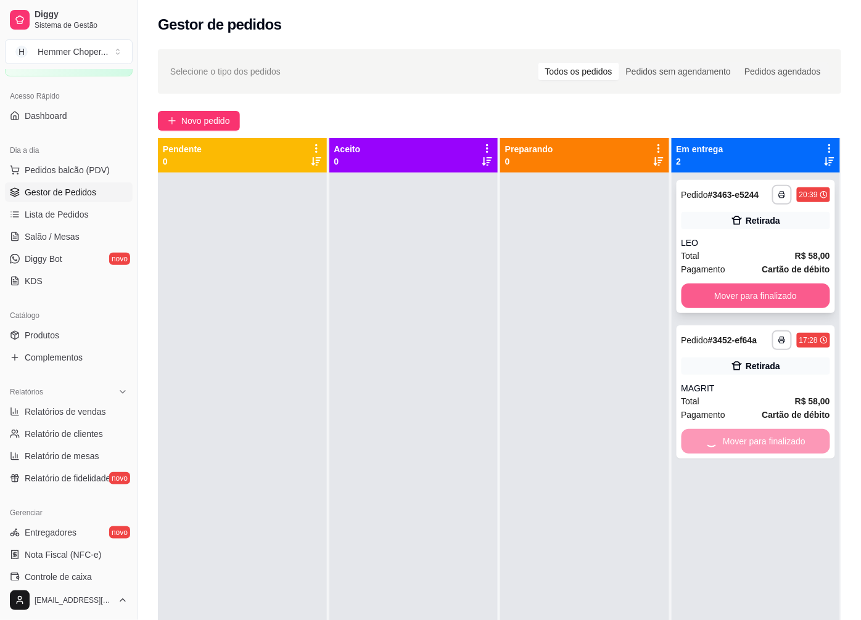
click at [712, 294] on button "Mover para finalizado" at bounding box center [755, 296] width 149 height 25
